Goal: Check status: Check status

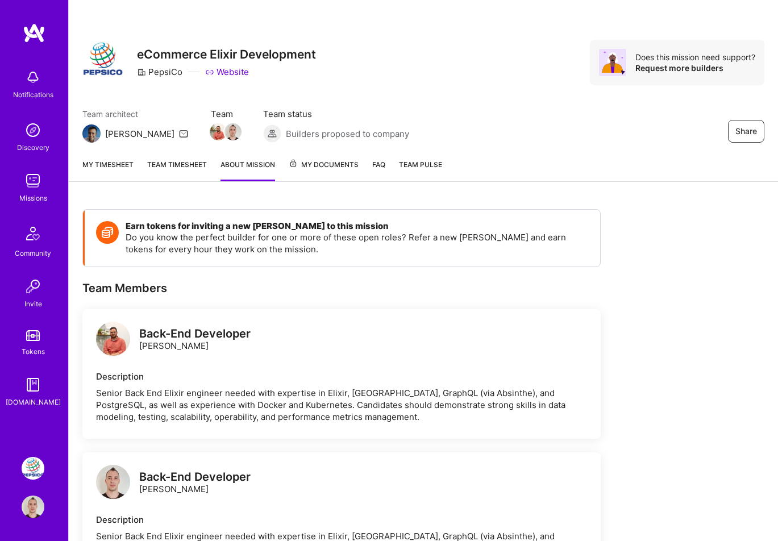
click at [119, 169] on link "My timesheet" at bounding box center [107, 169] width 51 height 23
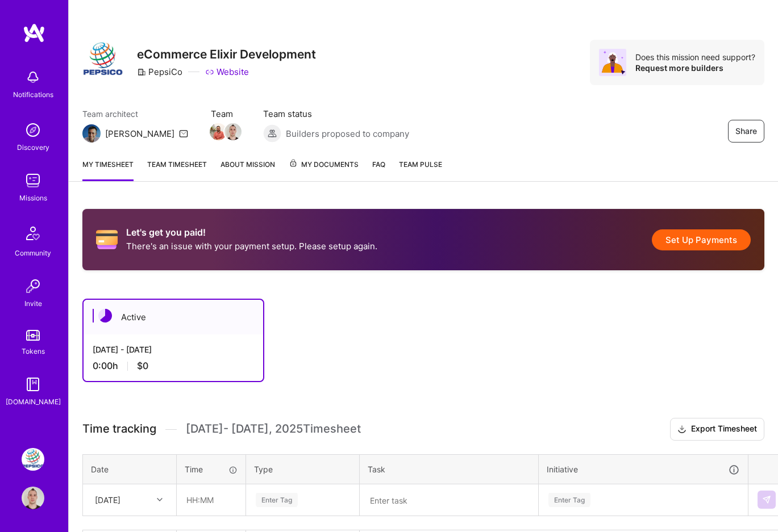
click at [193, 165] on link "Team timesheet" at bounding box center [177, 169] width 60 height 23
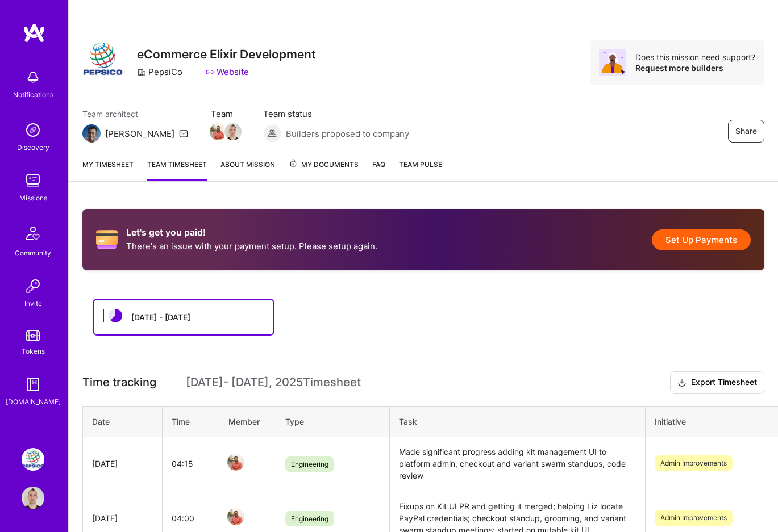
click at [102, 168] on link "My timesheet" at bounding box center [107, 169] width 51 height 23
